Goal: Task Accomplishment & Management: Use online tool/utility

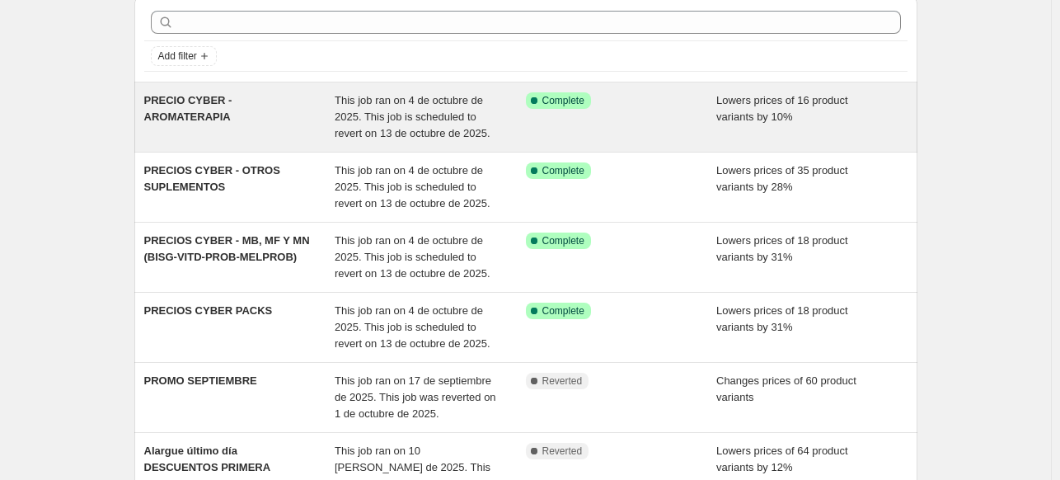
scroll to position [165, 0]
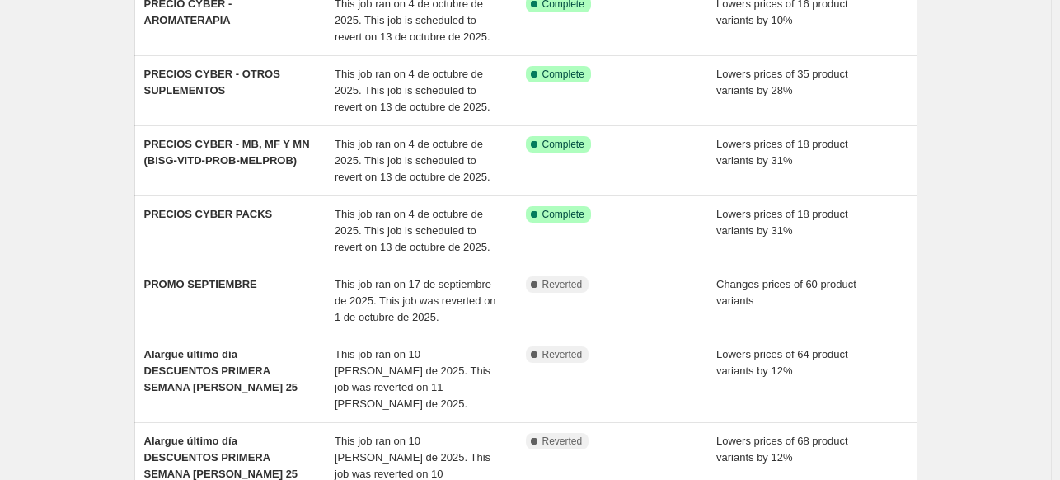
drag, startPoint x: 224, startPoint y: 83, endPoint x: 88, endPoint y: 98, distance: 136.8
click at [88, 98] on div "NA Bulk Price Editor. This page is ready NA Bulk Price Editor Add new price [ME…" at bounding box center [525, 383] width 1051 height 1096
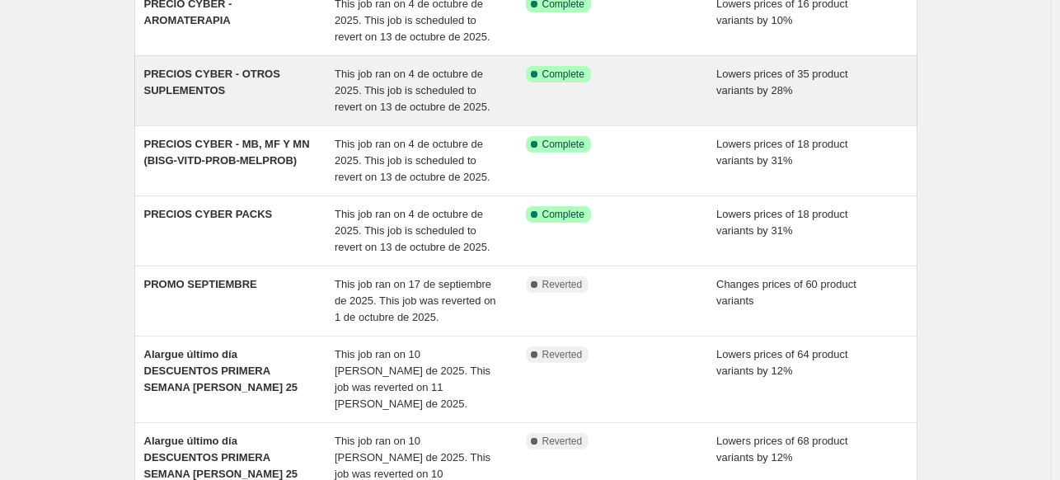
click at [211, 88] on span "PRECIOS CYBER - OTROS SUPLEMENTOS" at bounding box center [212, 82] width 136 height 29
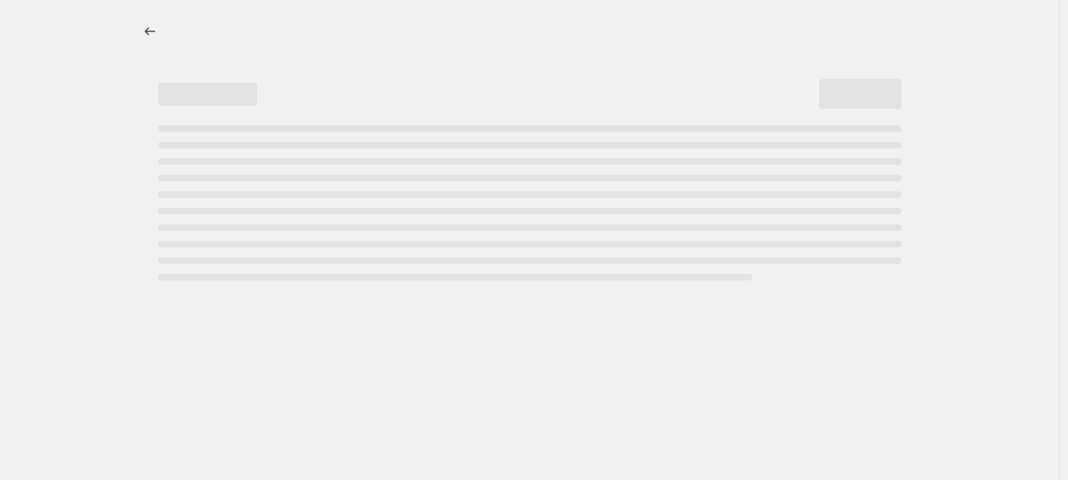
select select "percentage"
select select "no_change"
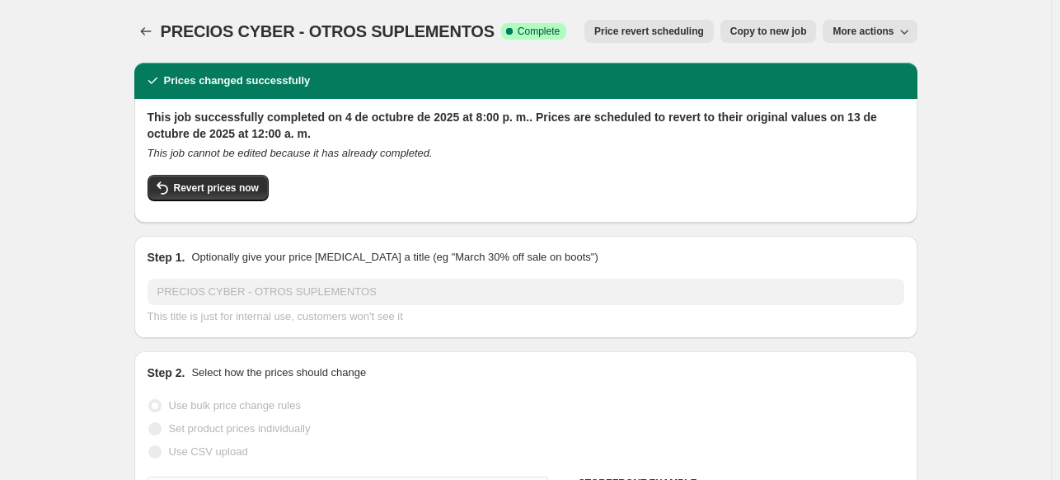
click at [791, 39] on button "Copy to new job" at bounding box center [768, 31] width 96 height 23
select select "percentage"
select select "no_change"
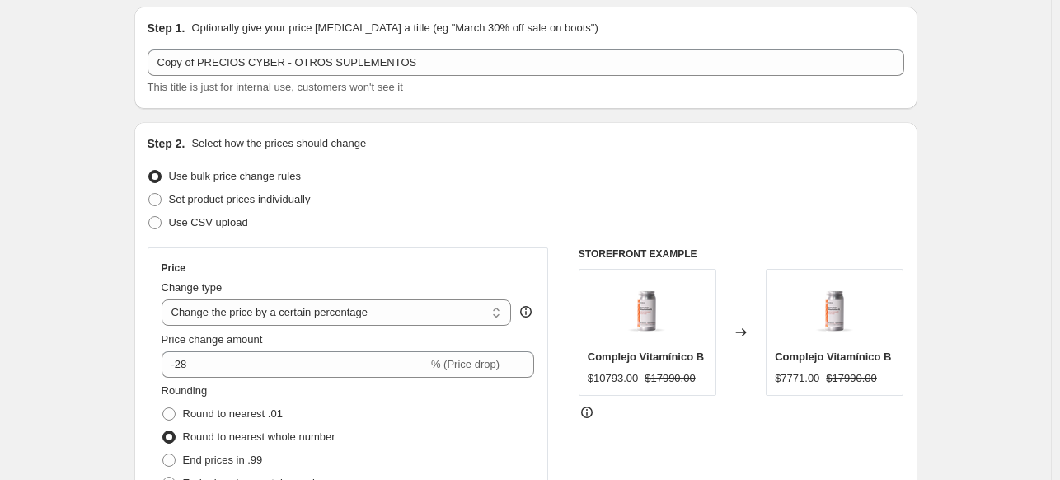
scroll to position [82, 0]
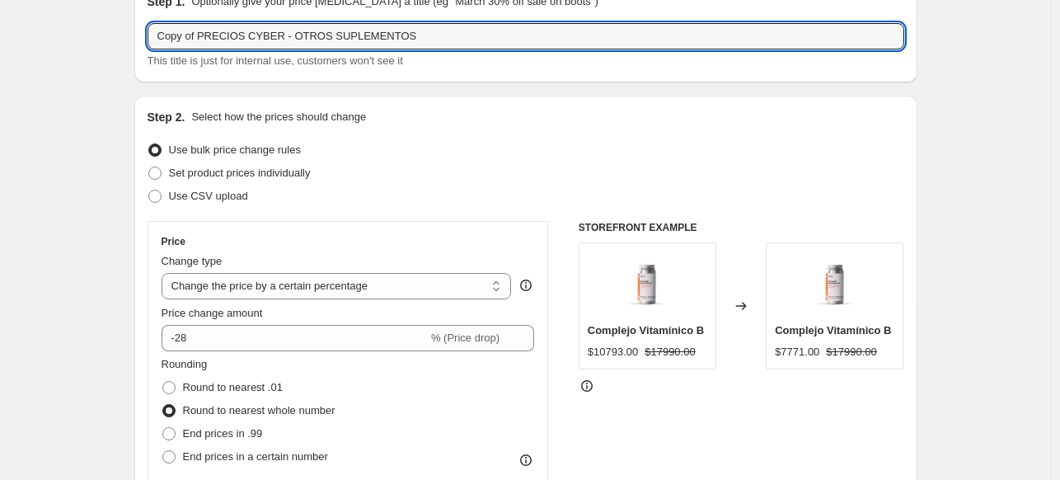
drag, startPoint x: 201, startPoint y: 38, endPoint x: 23, endPoint y: 45, distance: 178.1
click at [421, 36] on input "PRECIOS CYBER - OTROS SUPLEMENTOS" at bounding box center [525, 36] width 756 height 26
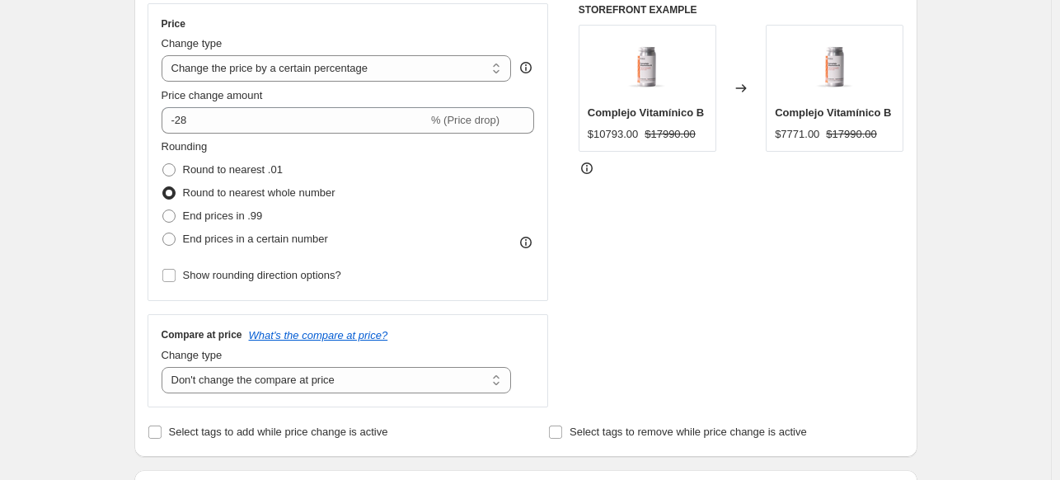
scroll to position [330, 0]
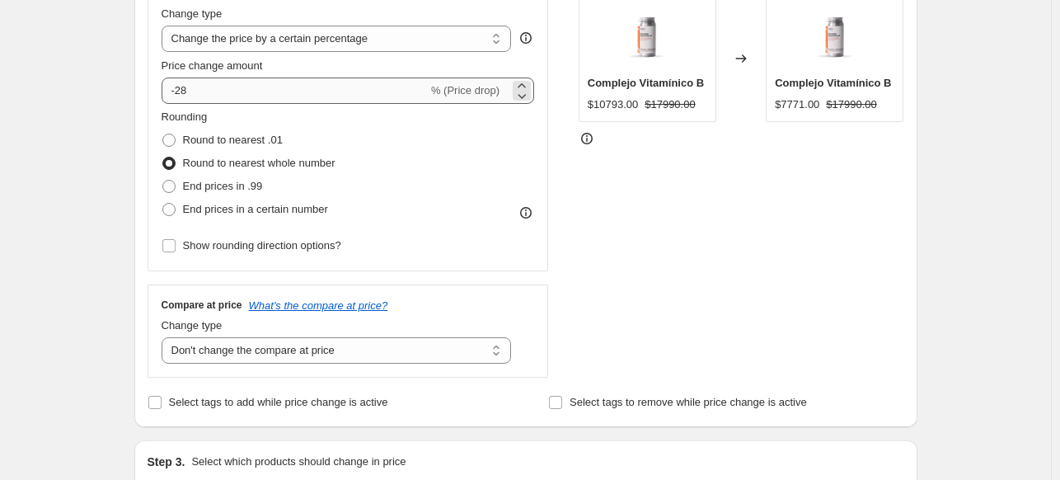
type input "PRECIOS CYBER - OTROS SUPLEMENTOS 2"
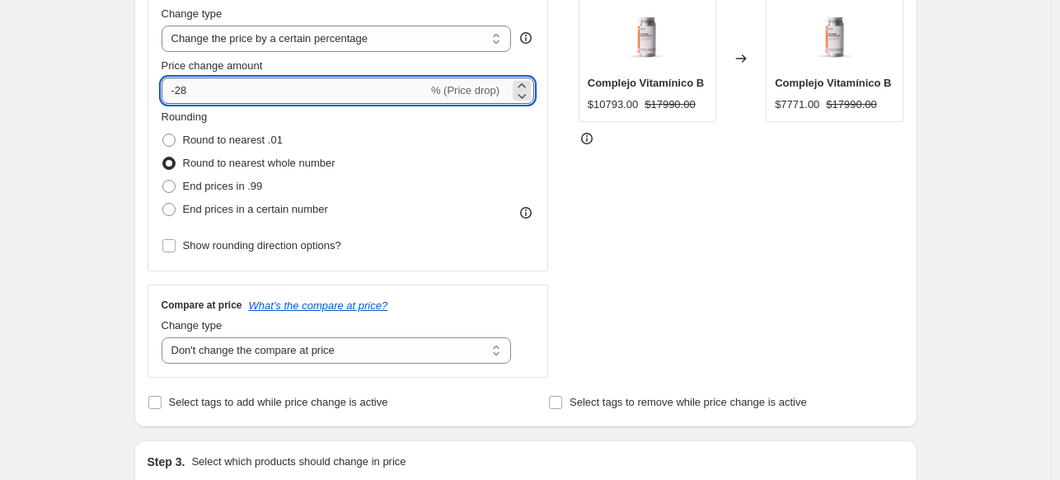
drag, startPoint x: 216, startPoint y: 88, endPoint x: 187, endPoint y: 96, distance: 29.8
click at [187, 96] on input "-28" at bounding box center [294, 90] width 266 height 26
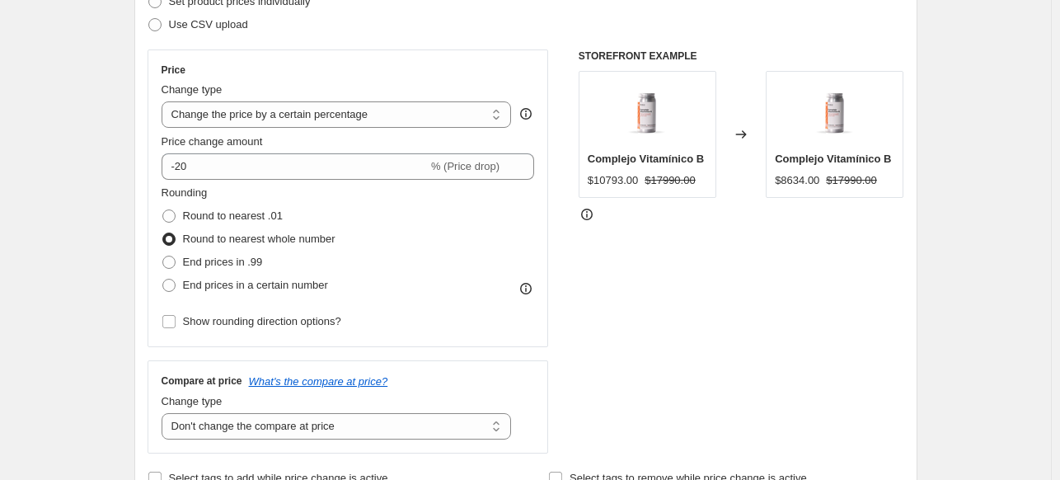
scroll to position [247, 0]
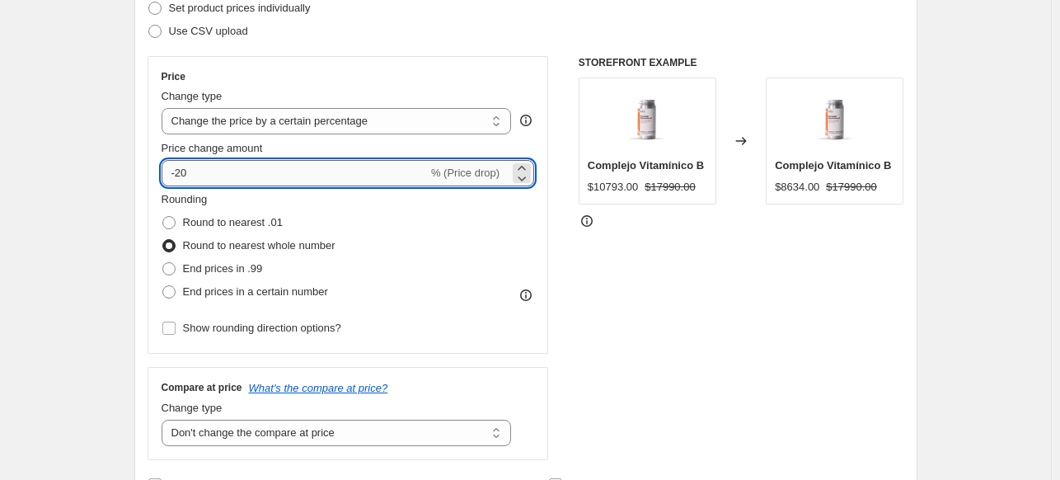
click at [227, 180] on input "-20" at bounding box center [294, 173] width 266 height 26
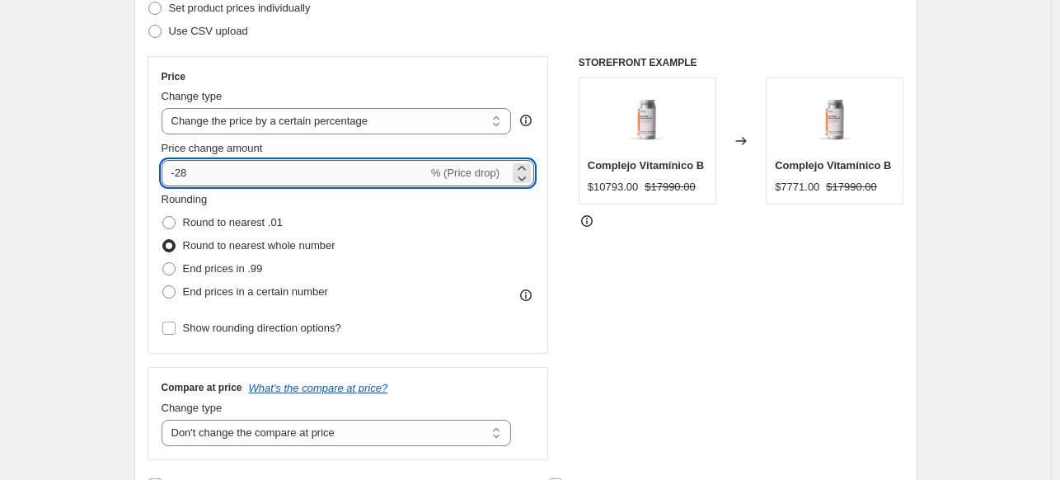
click at [207, 161] on input "-28" at bounding box center [294, 173] width 266 height 26
type input "-20"
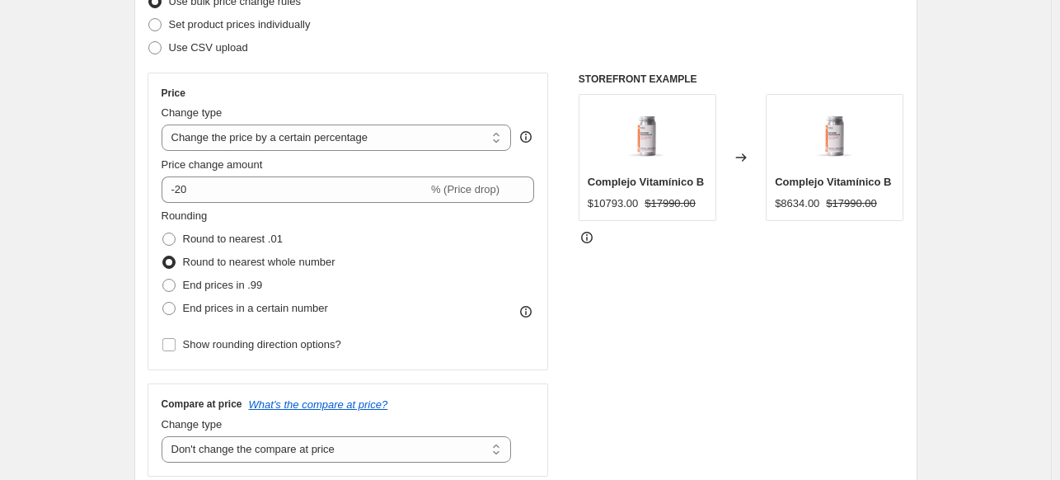
scroll to position [0, 0]
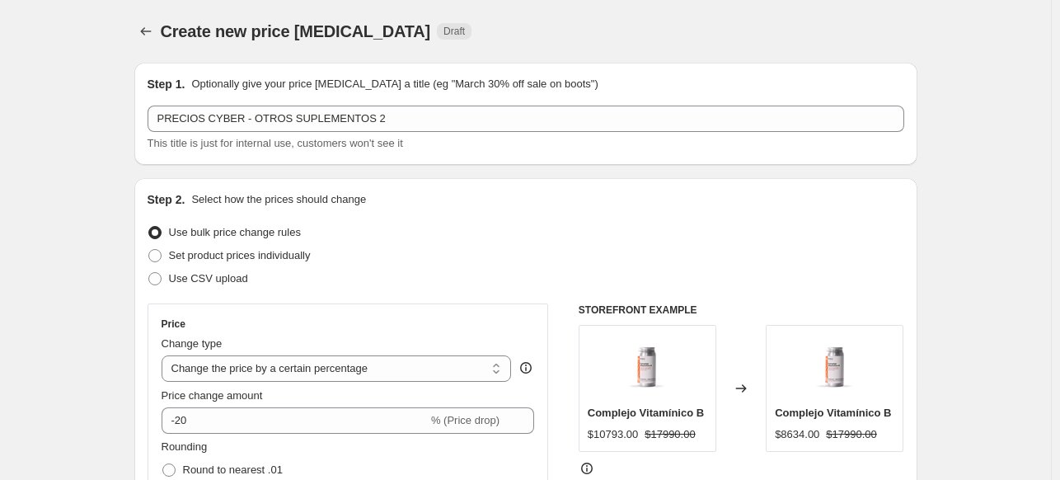
select select "percentage"
select select "no_change"
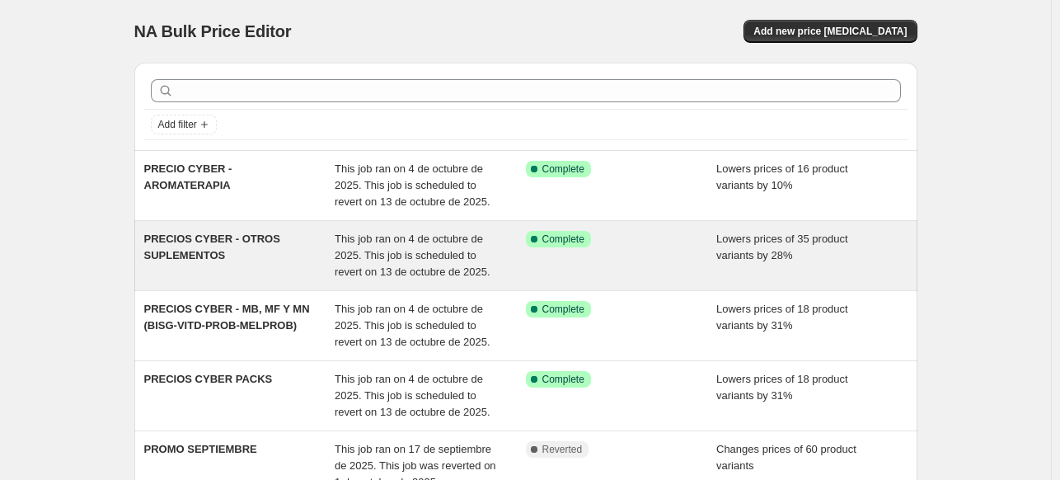
click at [185, 246] on div "PRECIOS CYBER - OTROS SUPLEMENTOS" at bounding box center [239, 255] width 191 height 49
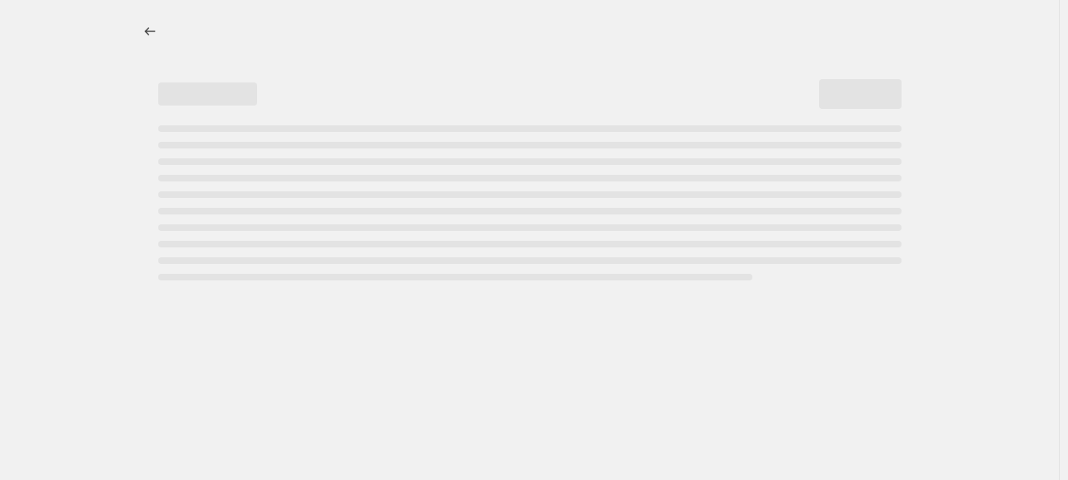
select select "percentage"
select select "no_change"
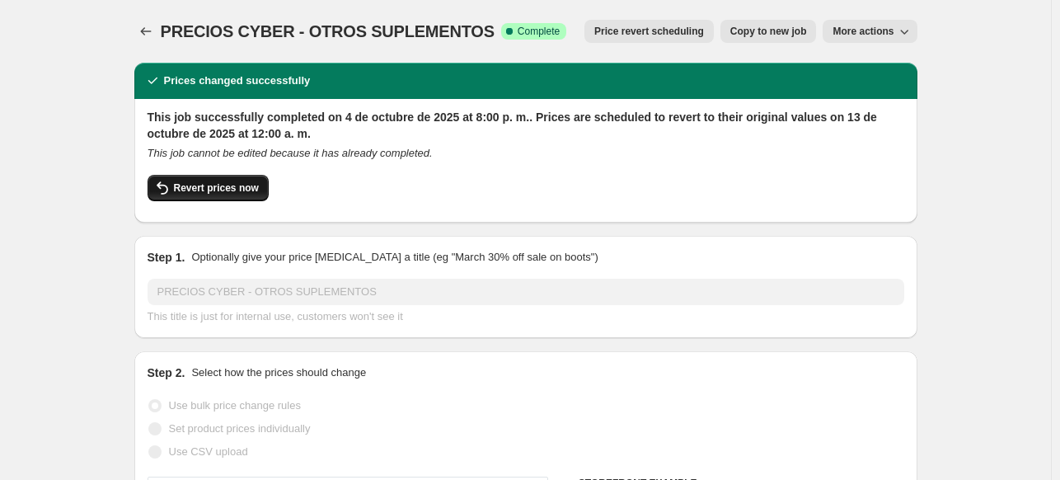
click at [218, 189] on span "Revert prices now" at bounding box center [216, 187] width 85 height 13
checkbox input "false"
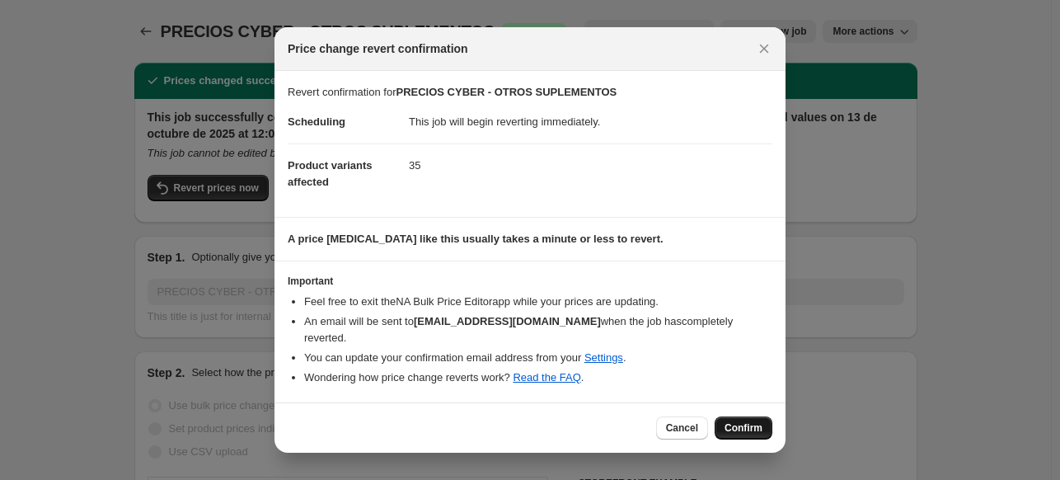
click at [742, 428] on button "Confirm" at bounding box center [743, 427] width 58 height 23
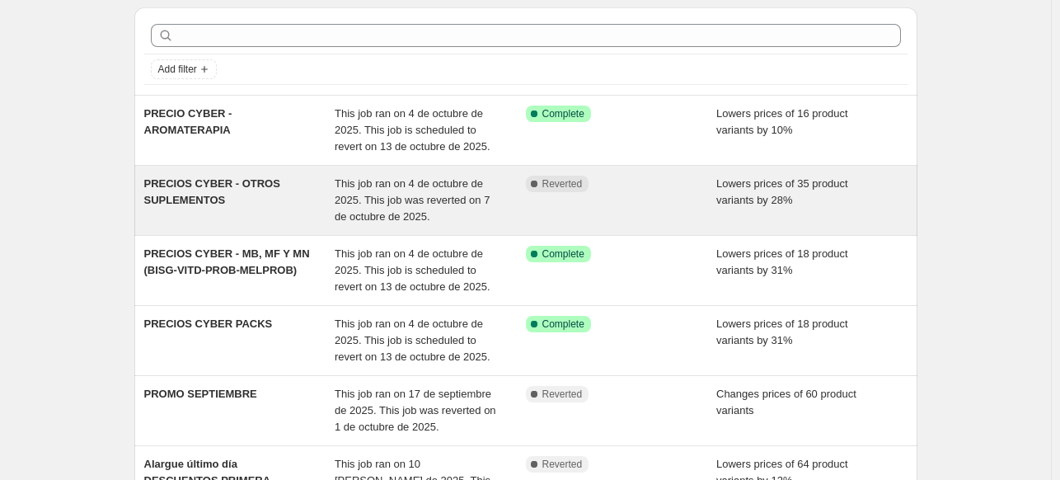
scroll to position [82, 0]
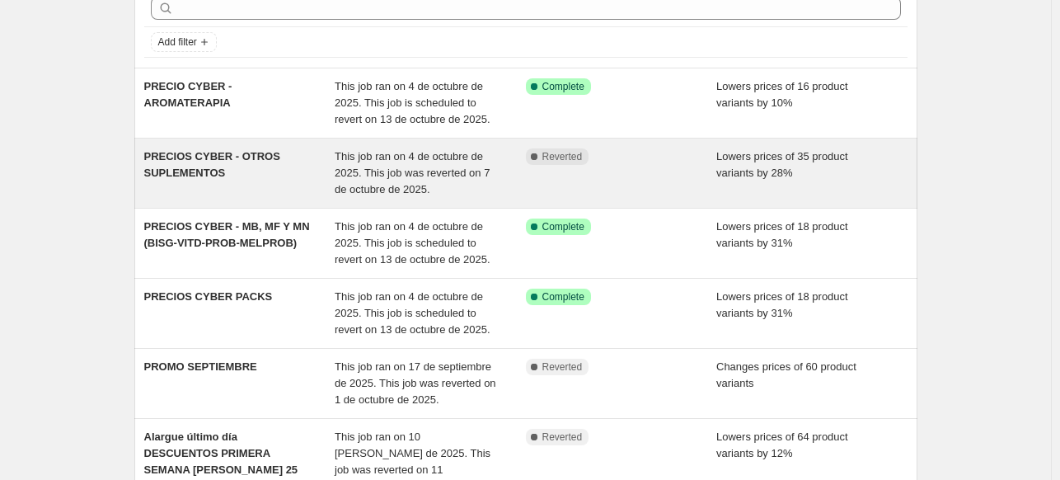
click at [212, 171] on span "PRECIOS CYBER - OTROS SUPLEMENTOS" at bounding box center [212, 164] width 136 height 29
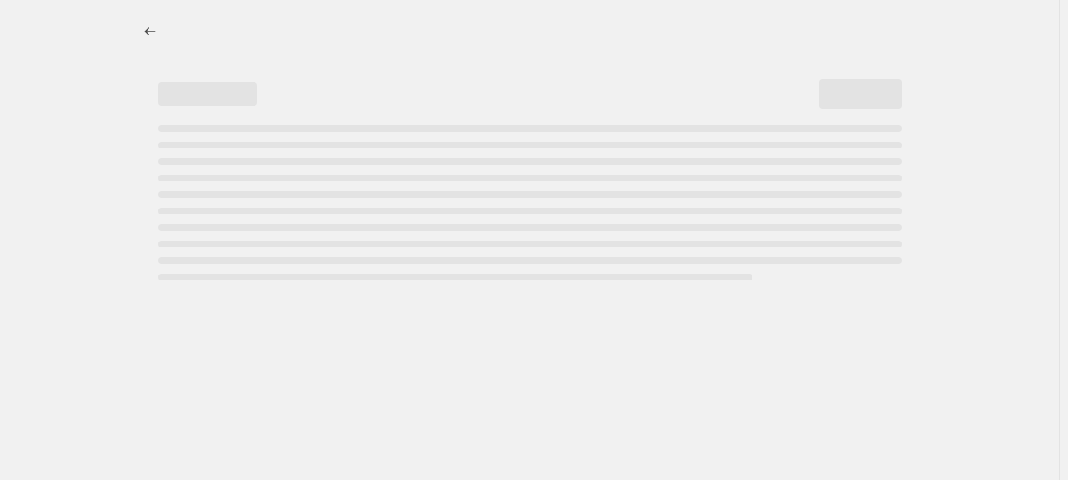
select select "percentage"
select select "no_change"
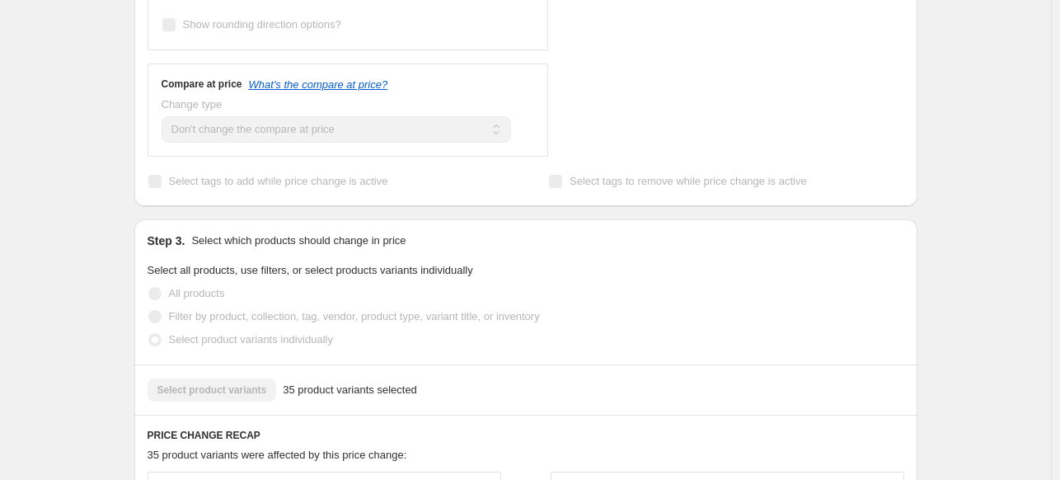
scroll to position [247, 0]
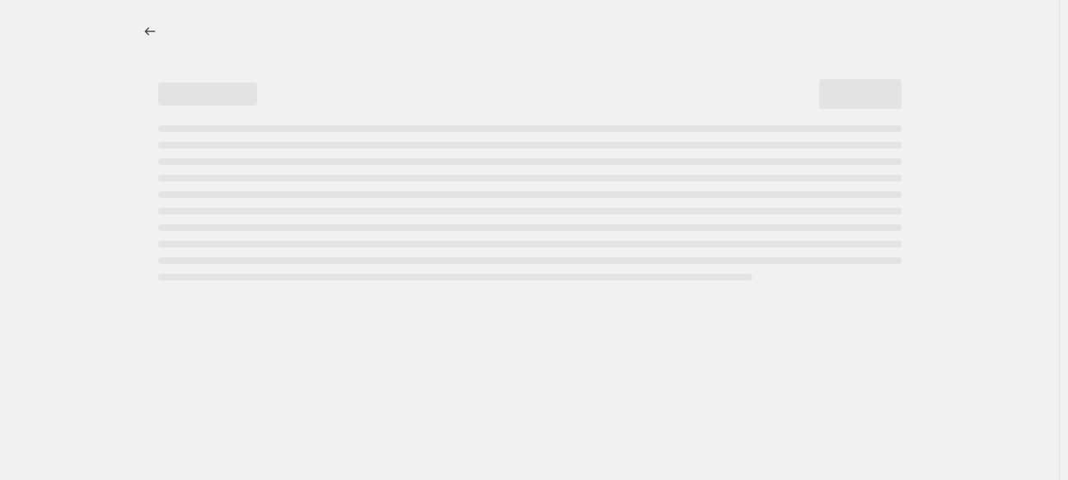
select select "percentage"
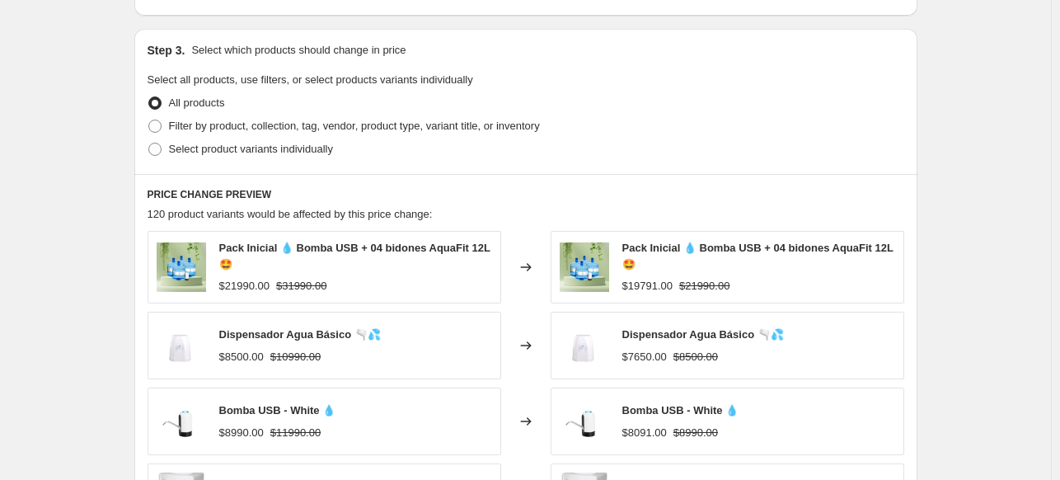
scroll to position [742, 0]
click at [201, 147] on span "Select product variants individually" at bounding box center [251, 148] width 164 height 12
click at [149, 143] on input "Select product variants individually" at bounding box center [148, 142] width 1 height 1
radio input "true"
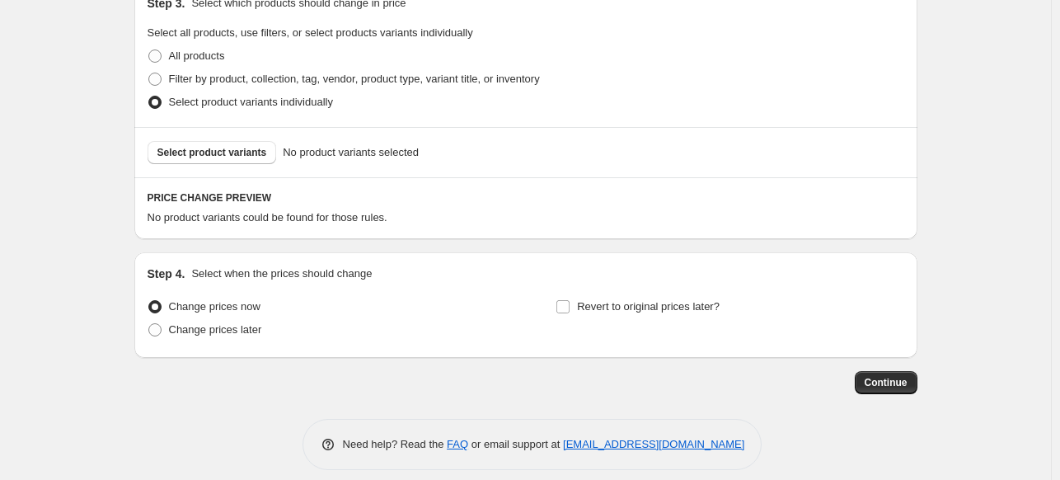
scroll to position [802, 0]
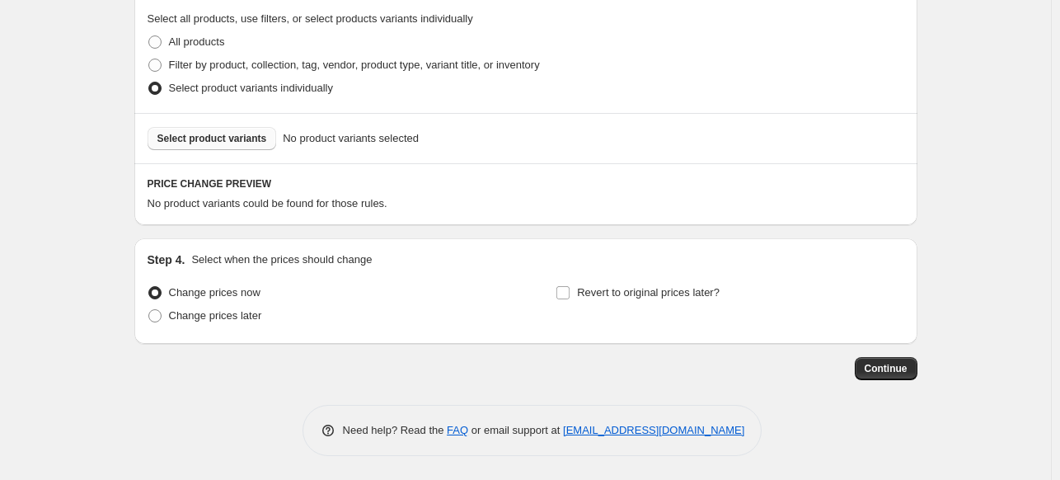
click at [241, 142] on span "Select product variants" at bounding box center [212, 138] width 110 height 13
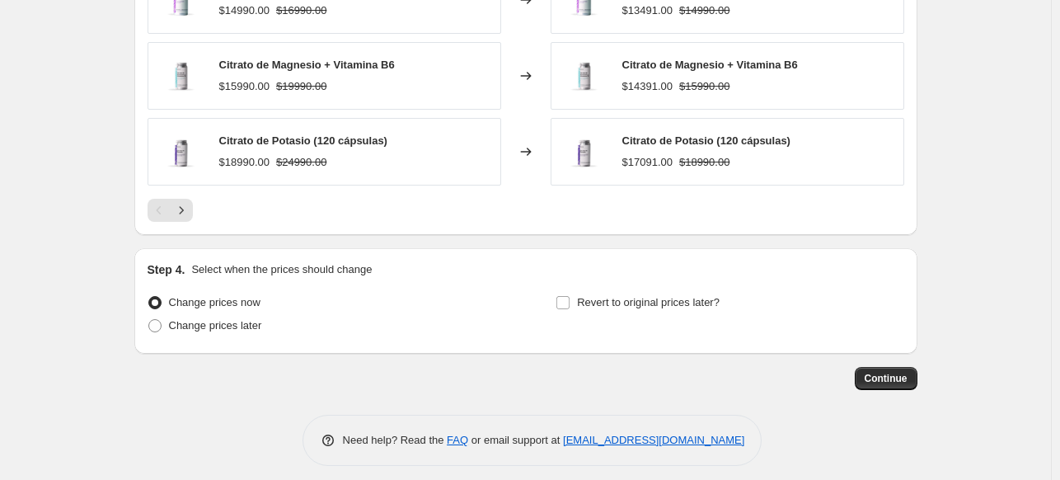
scroll to position [1214, 0]
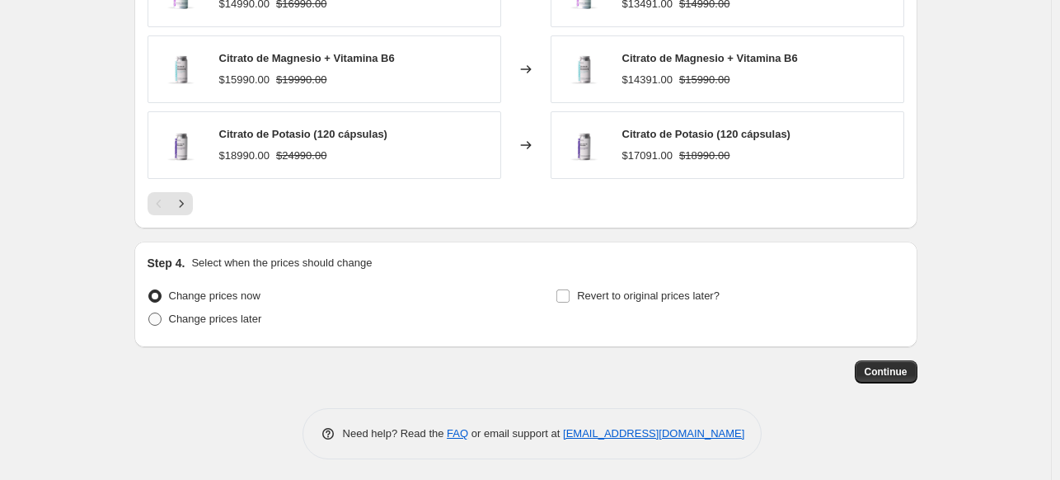
click at [237, 318] on span "Change prices later" at bounding box center [215, 318] width 93 height 12
click at [149, 313] on input "Change prices later" at bounding box center [148, 312] width 1 height 1
radio input "true"
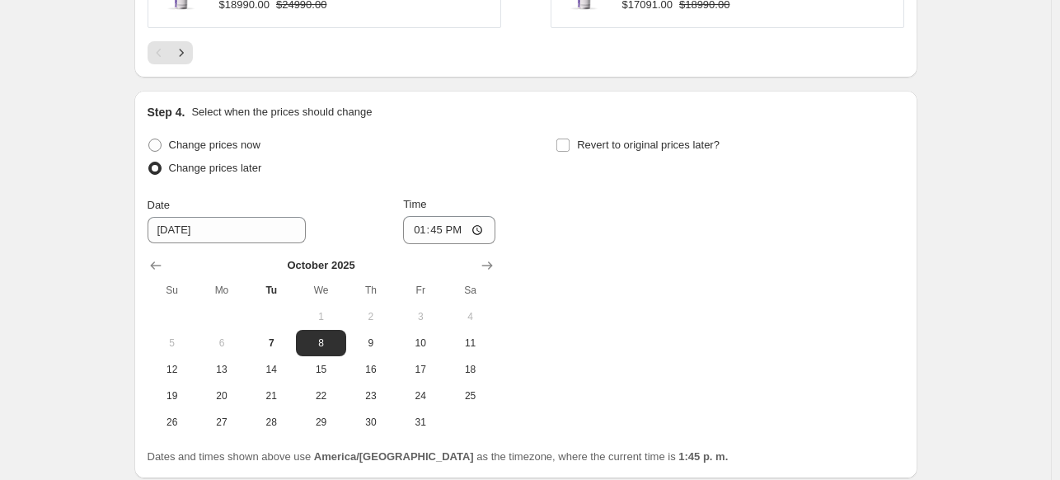
scroll to position [1497, 0]
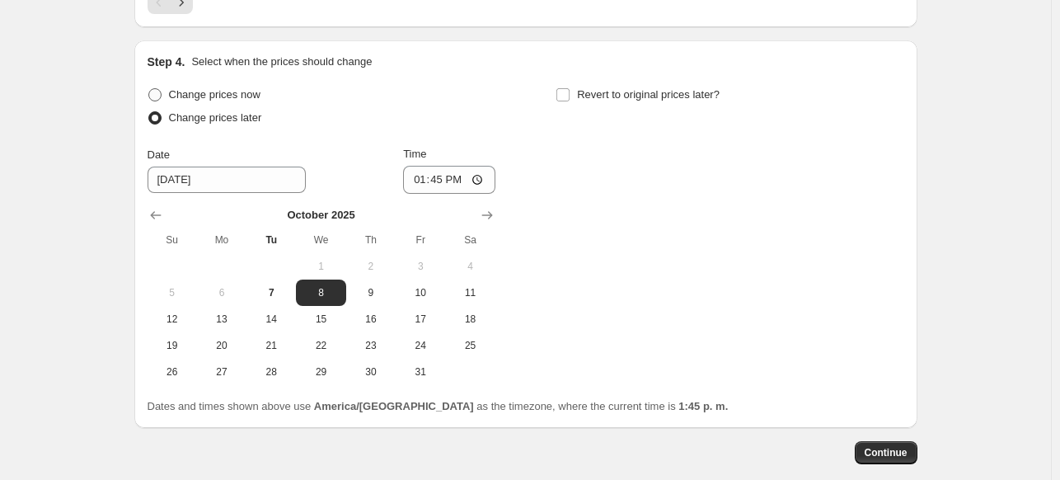
click at [226, 101] on label "Change prices now" at bounding box center [203, 94] width 113 height 23
click at [149, 89] on input "Change prices now" at bounding box center [148, 88] width 1 height 1
radio input "true"
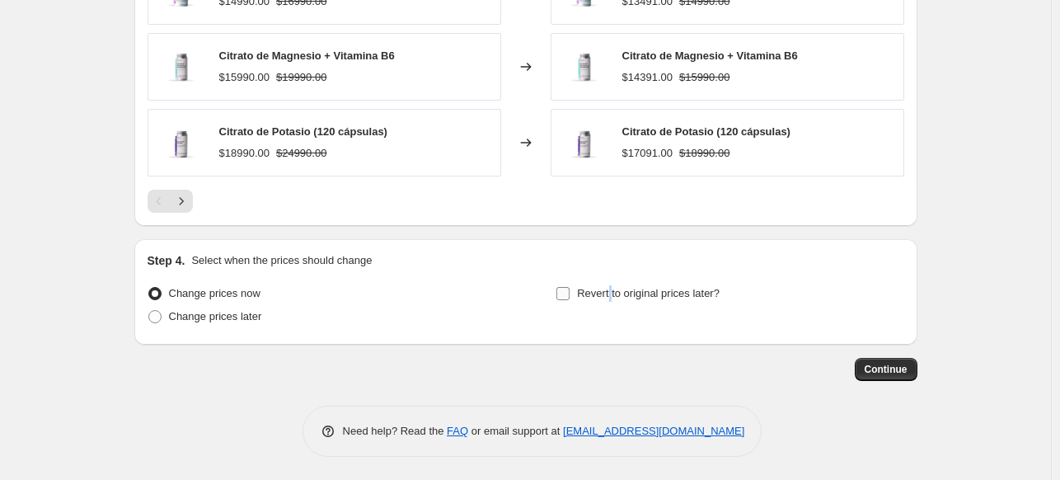
click at [612, 293] on span "Revert to original prices later?" at bounding box center [648, 293] width 143 height 12
click at [588, 296] on span "Revert to original prices later?" at bounding box center [648, 293] width 143 height 12
click at [569, 296] on input "Revert to original prices later?" at bounding box center [562, 293] width 13 height 13
checkbox input "true"
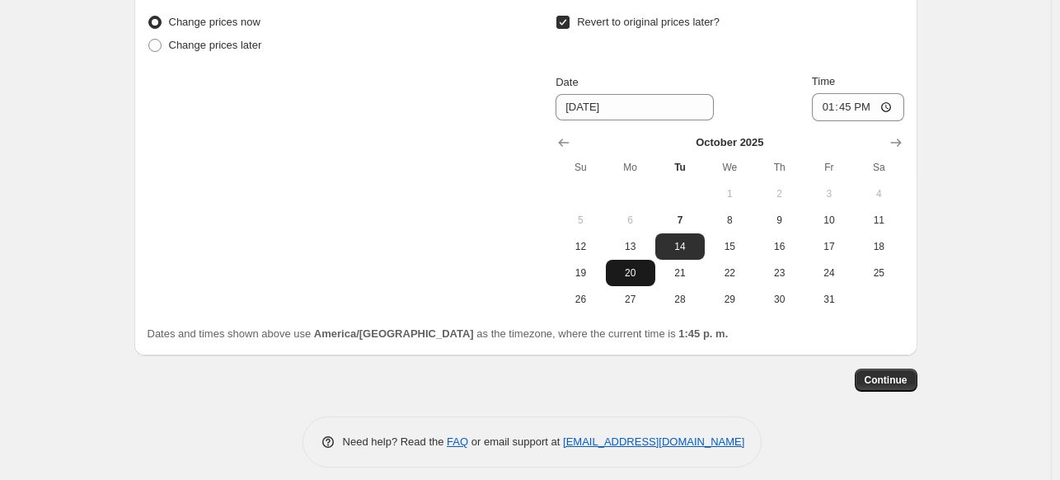
scroll to position [1497, 0]
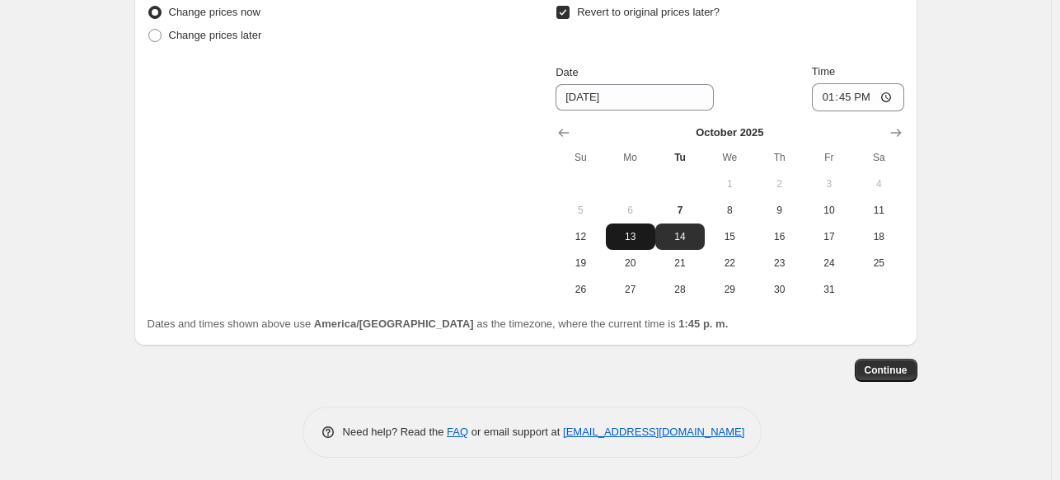
click at [629, 241] on button "13" at bounding box center [630, 236] width 49 height 26
type input "[DATE]"
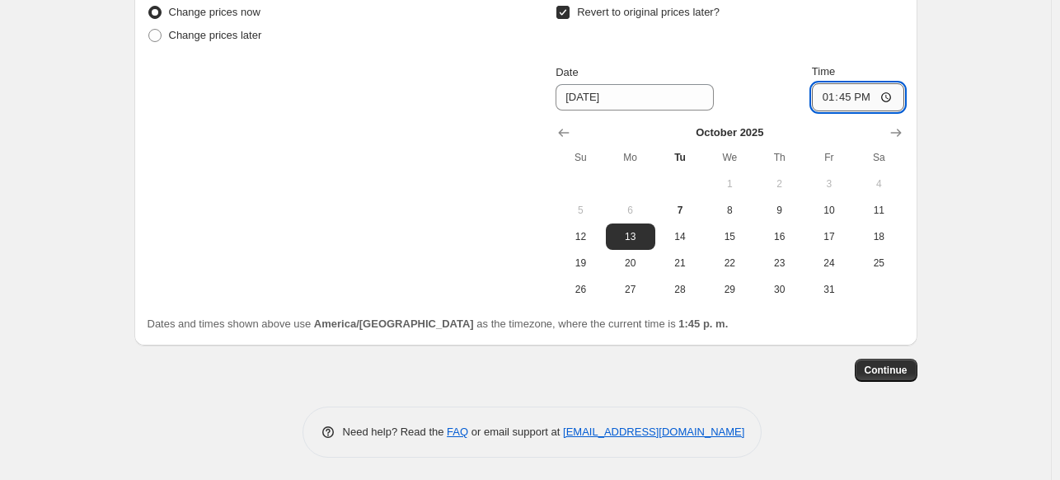
click at [854, 88] on input "13:45" at bounding box center [858, 97] width 92 height 28
type input "00:00"
click at [891, 371] on span "Continue" at bounding box center [885, 369] width 43 height 13
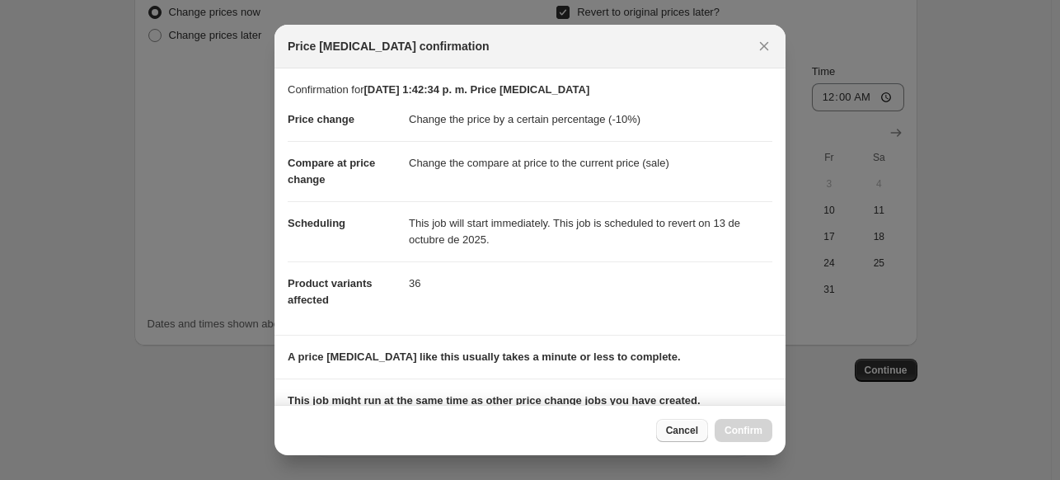
click at [680, 438] on button "Cancel" at bounding box center [682, 430] width 52 height 23
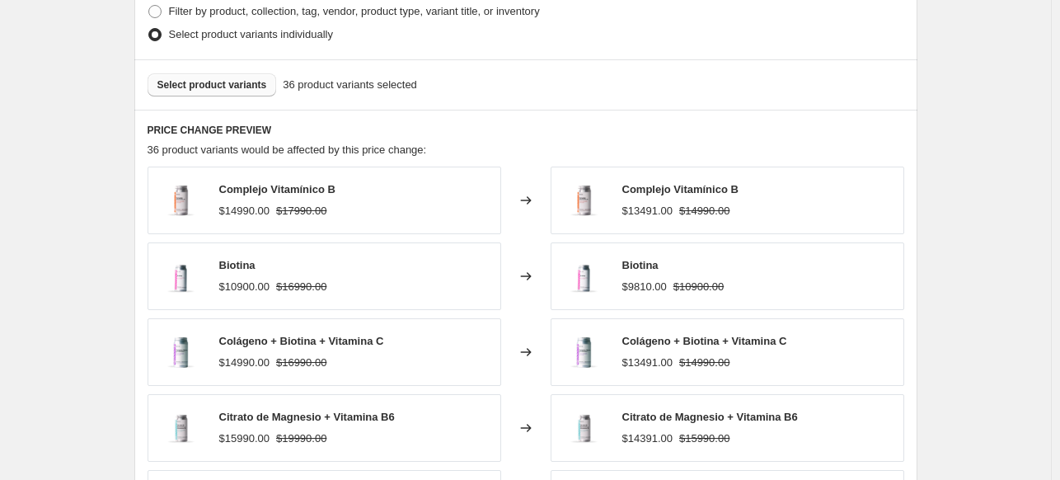
scroll to position [756, 0]
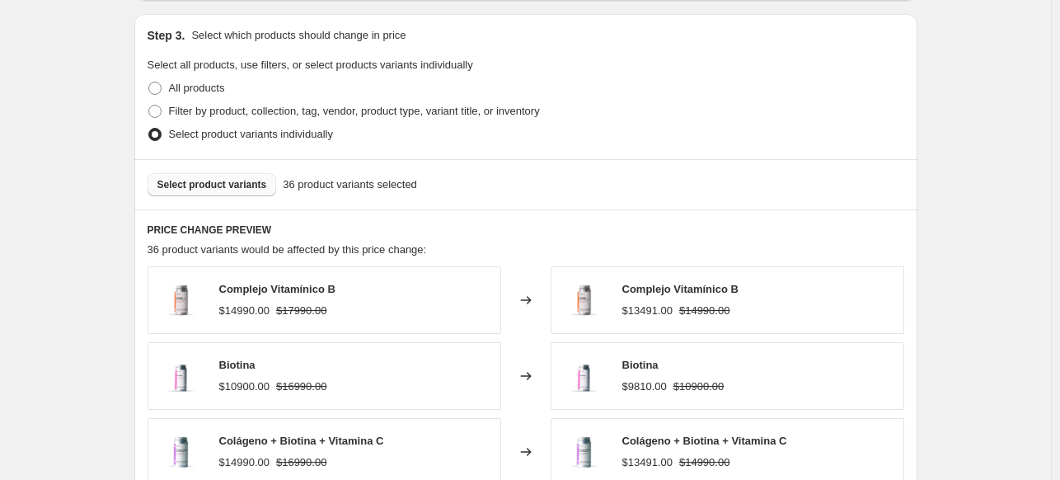
click at [222, 176] on button "Select product variants" at bounding box center [211, 184] width 129 height 23
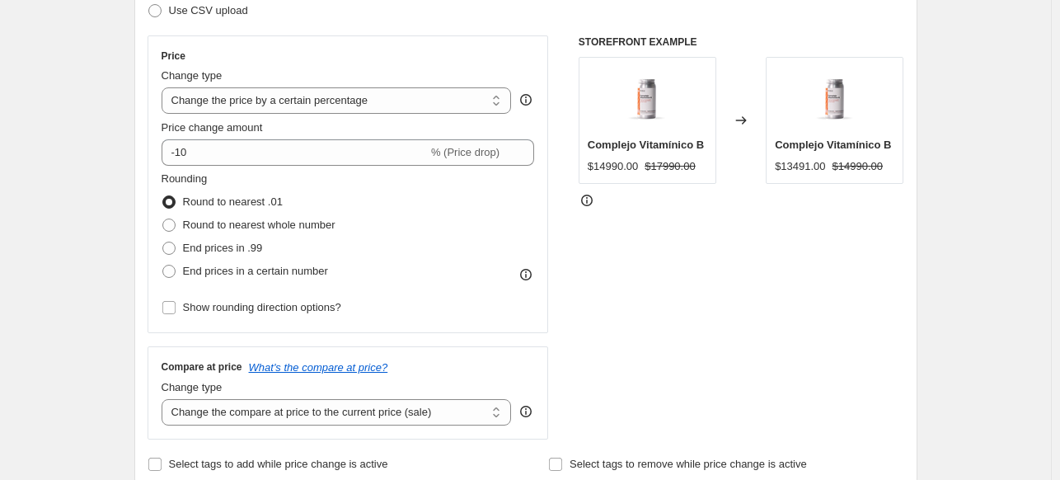
scroll to position [261, 0]
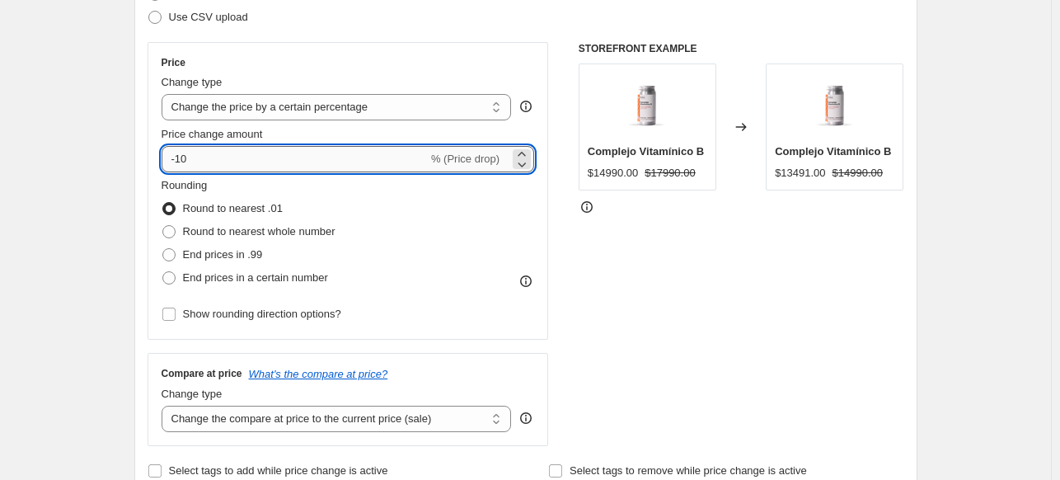
click at [246, 164] on input "-10" at bounding box center [294, 159] width 266 height 26
type input "-1"
type input "-20"
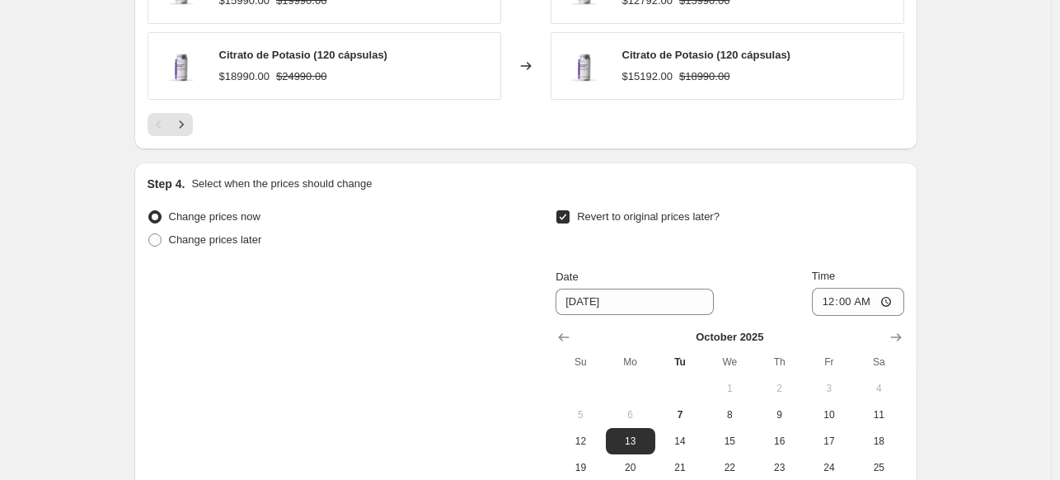
scroll to position [1497, 0]
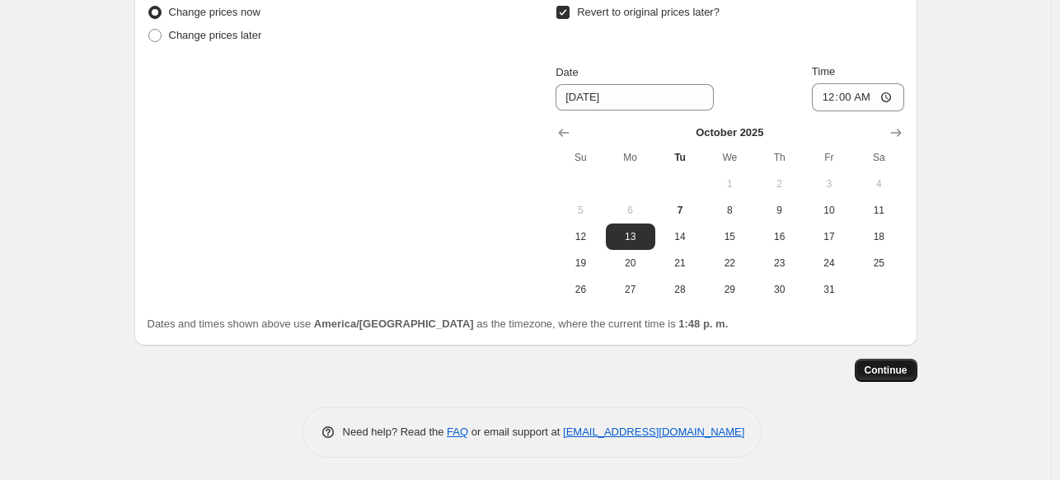
click at [907, 369] on span "Continue" at bounding box center [885, 369] width 43 height 13
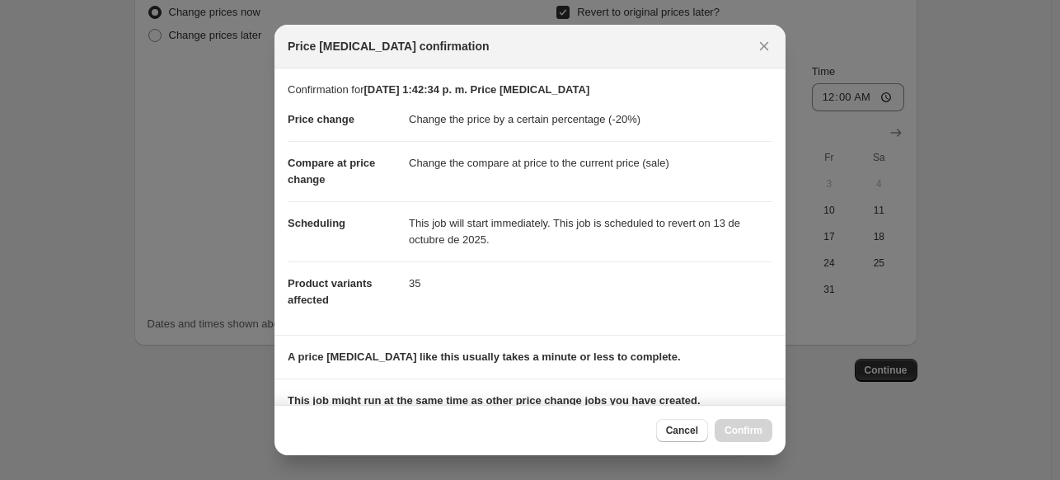
scroll to position [228, 0]
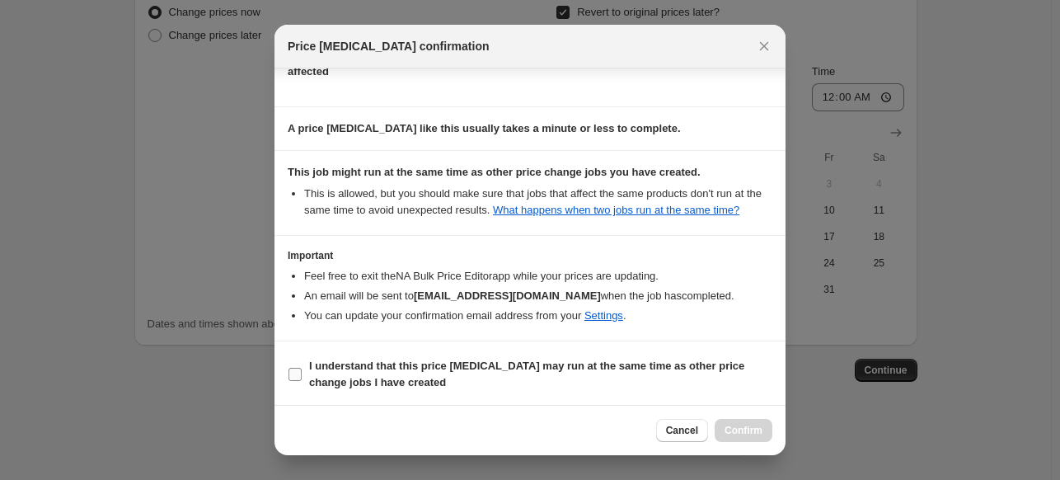
click at [304, 368] on label "I understand that this price change job may run at the same time as other price…" at bounding box center [530, 374] width 484 height 40
click at [289, 375] on input "I understand that this price change job may run at the same time as other price…" at bounding box center [294, 373] width 13 height 13
checkbox input "true"
click at [740, 432] on span "Confirm" at bounding box center [743, 430] width 38 height 13
